Goal: Task Accomplishment & Management: Manage account settings

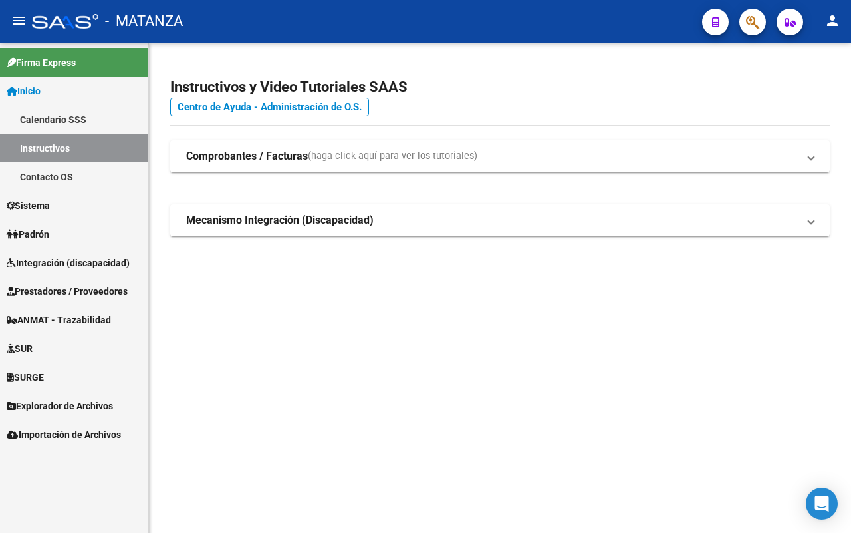
click at [42, 257] on span "Integración (discapacidad)" at bounding box center [68, 262] width 123 height 15
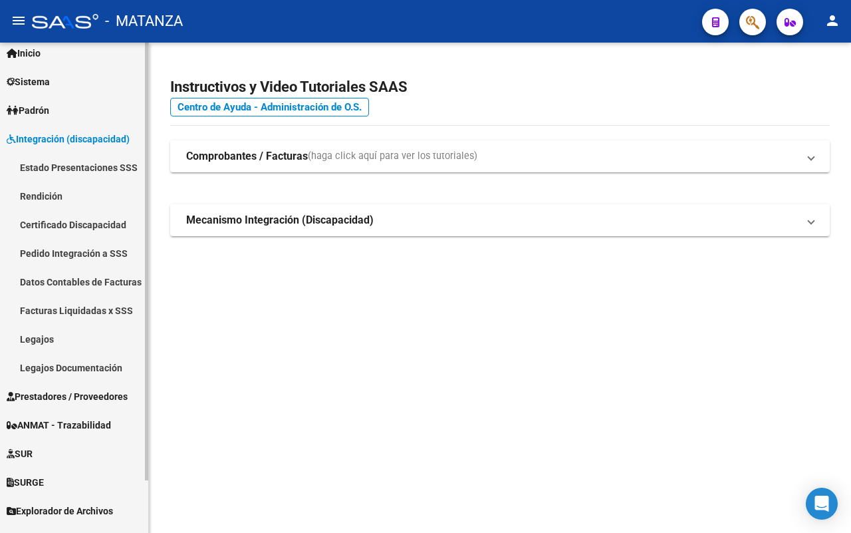
scroll to position [58, 0]
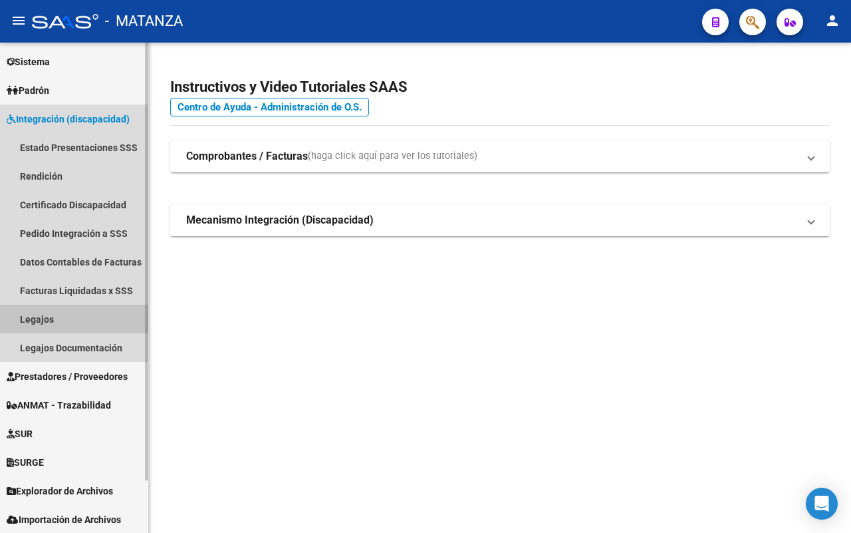
click at [69, 320] on link "Legajos" at bounding box center [74, 319] width 148 height 29
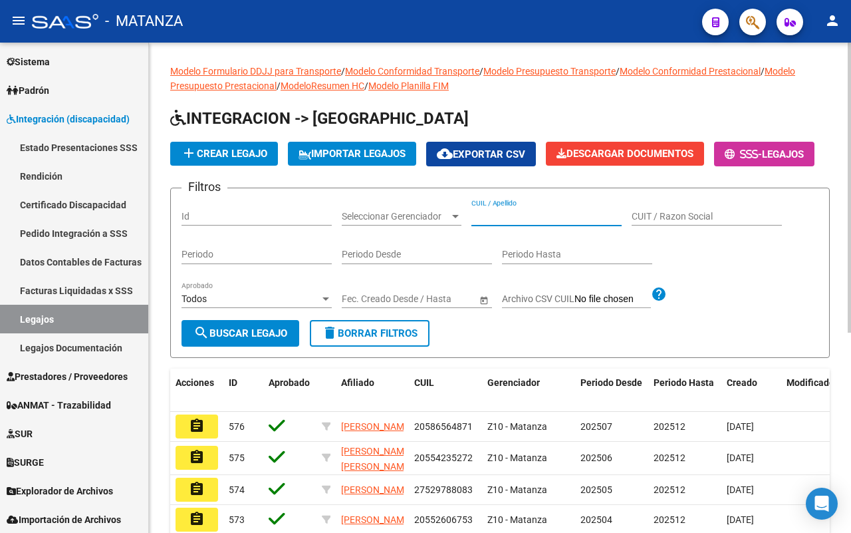
click at [542, 222] on input "CUIL / Apellido" at bounding box center [547, 216] width 150 height 11
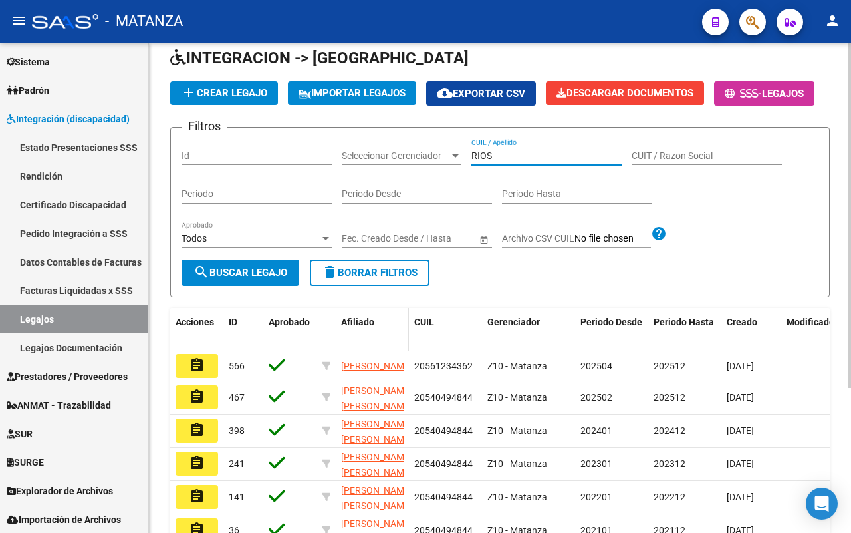
scroll to position [83, 0]
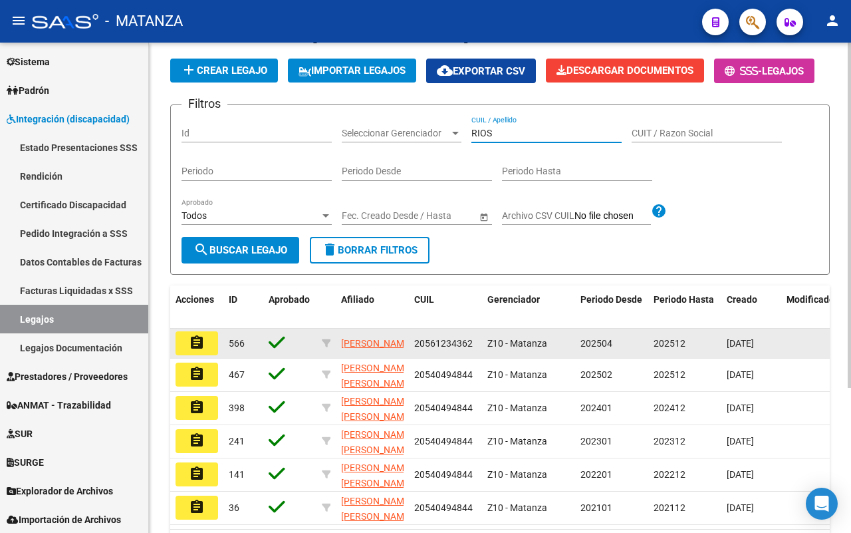
type input "RIOS"
click at [186, 355] on button "assignment" at bounding box center [197, 343] width 43 height 24
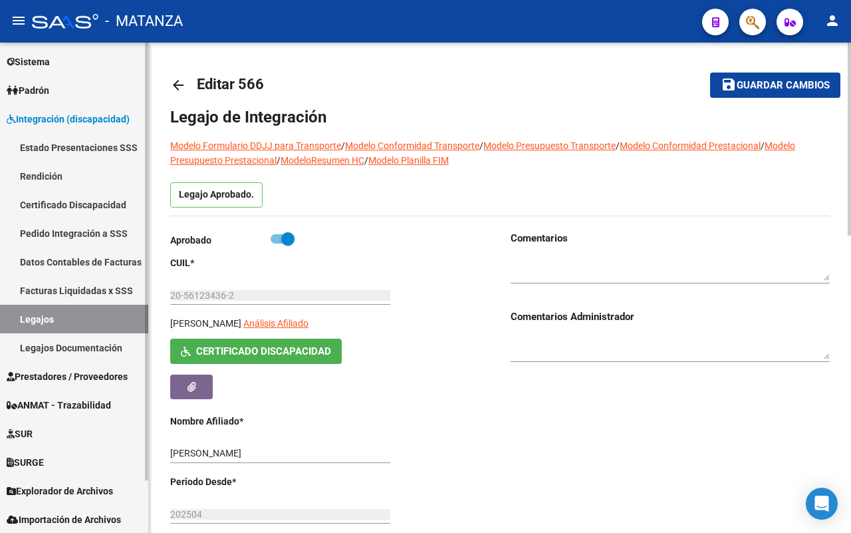
click at [50, 59] on span "Sistema" at bounding box center [28, 62] width 43 height 15
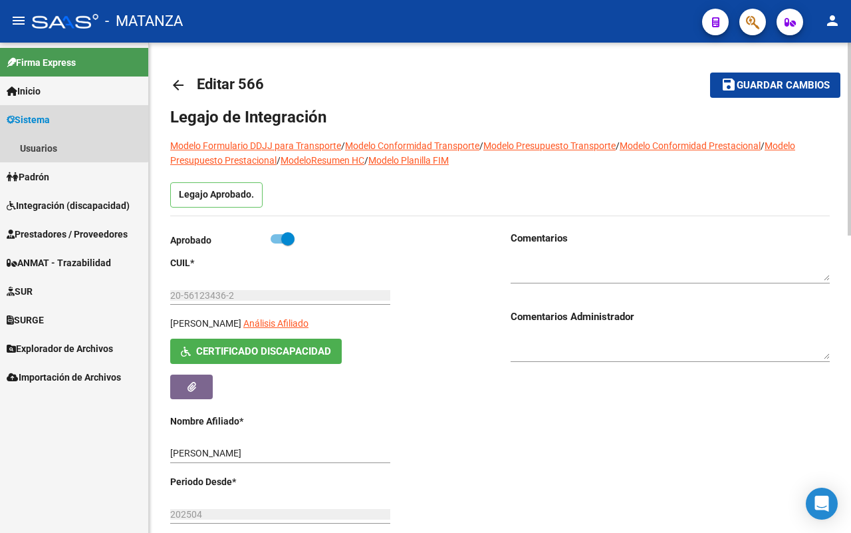
click at [57, 117] on link "Sistema" at bounding box center [74, 119] width 148 height 29
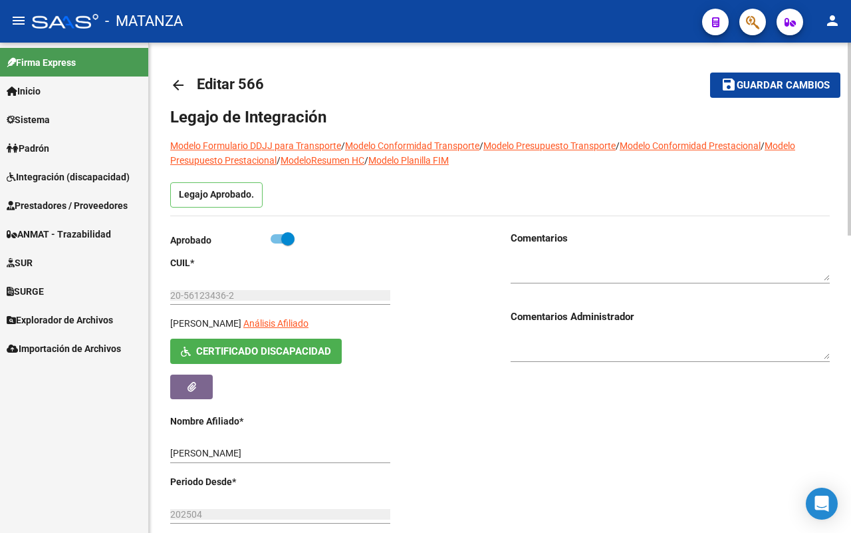
click at [61, 118] on link "Sistema" at bounding box center [74, 119] width 148 height 29
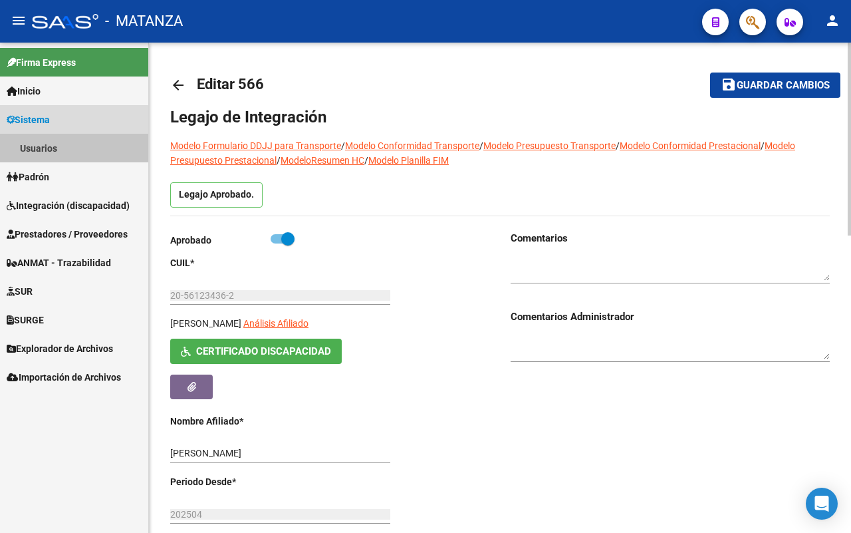
click at [61, 143] on link "Usuarios" at bounding box center [74, 148] width 148 height 29
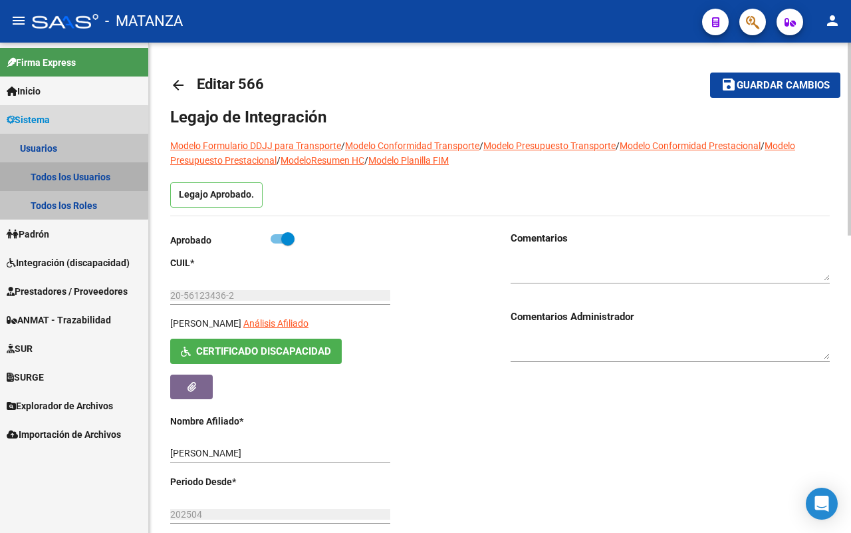
click at [48, 167] on link "Todos los Usuarios" at bounding box center [74, 176] width 148 height 29
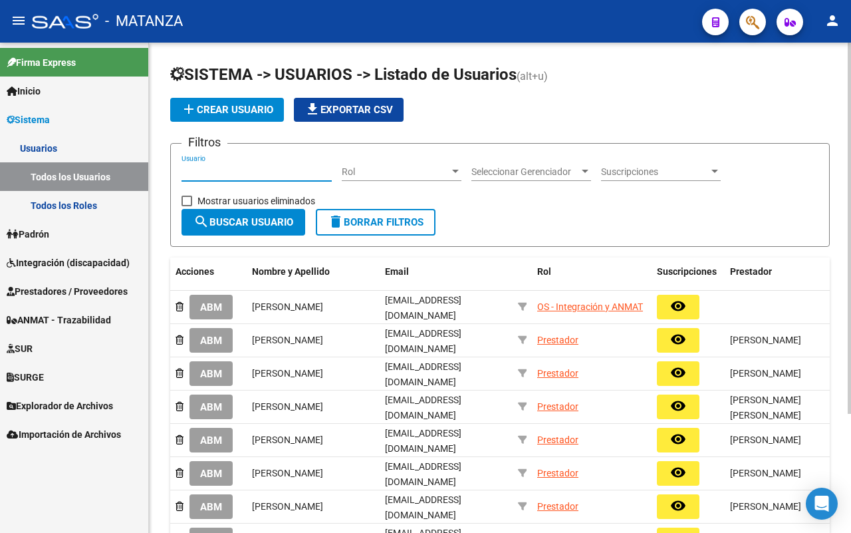
click at [211, 170] on input "Usuario" at bounding box center [257, 171] width 150 height 11
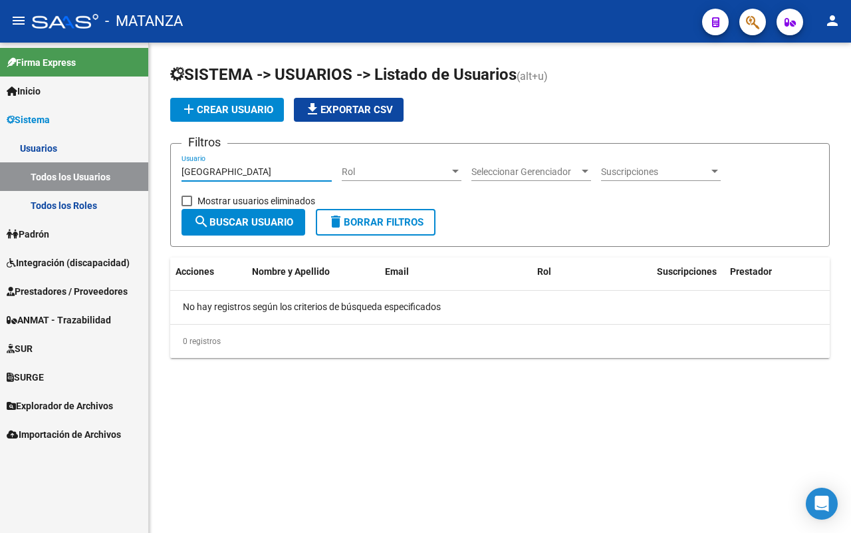
drag, startPoint x: 184, startPoint y: 172, endPoint x: 126, endPoint y: 172, distance: 57.9
click at [126, 172] on mat-sidenav-container "Firma Express Inicio Calendario SSS Instructivos Contacto OS Sistema Usuarios T…" at bounding box center [425, 288] width 851 height 490
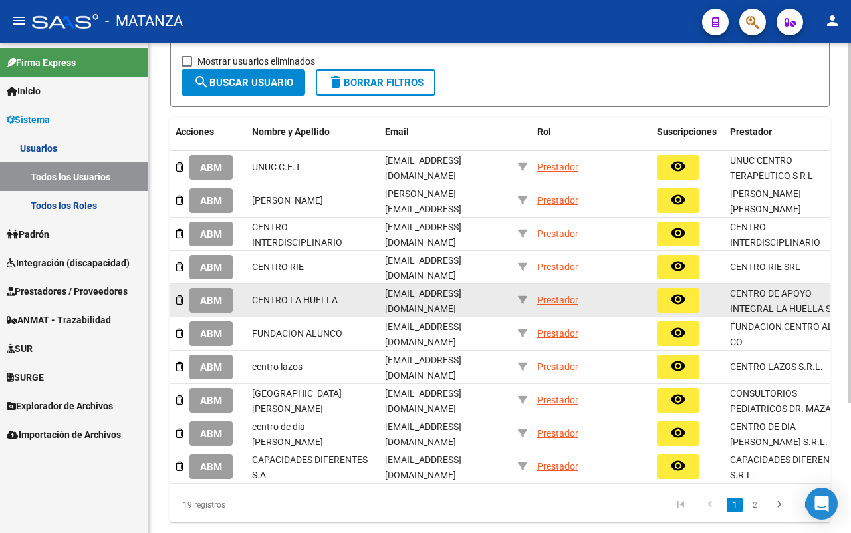
scroll to position [166, 0]
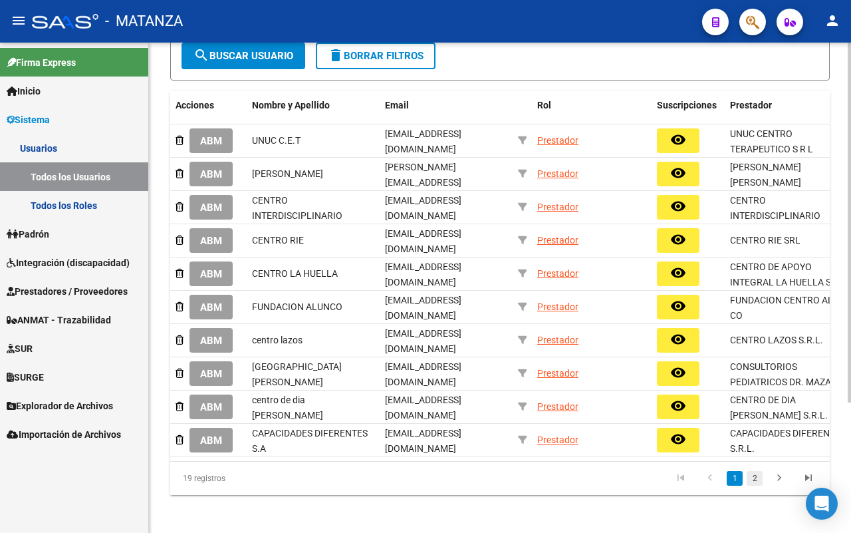
type input "CENTRO"
click at [753, 482] on link "2" at bounding box center [755, 478] width 16 height 15
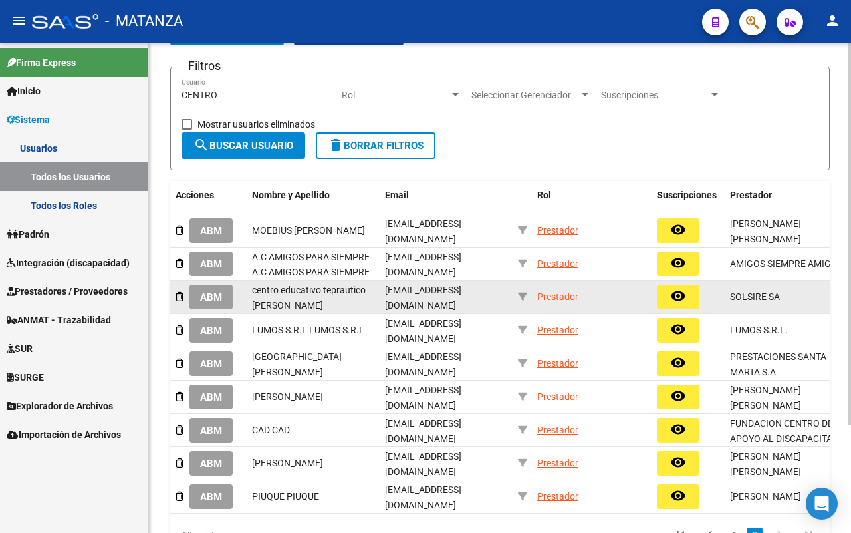
scroll to position [0, 0]
